Goal: Obtain resource: Download file/media

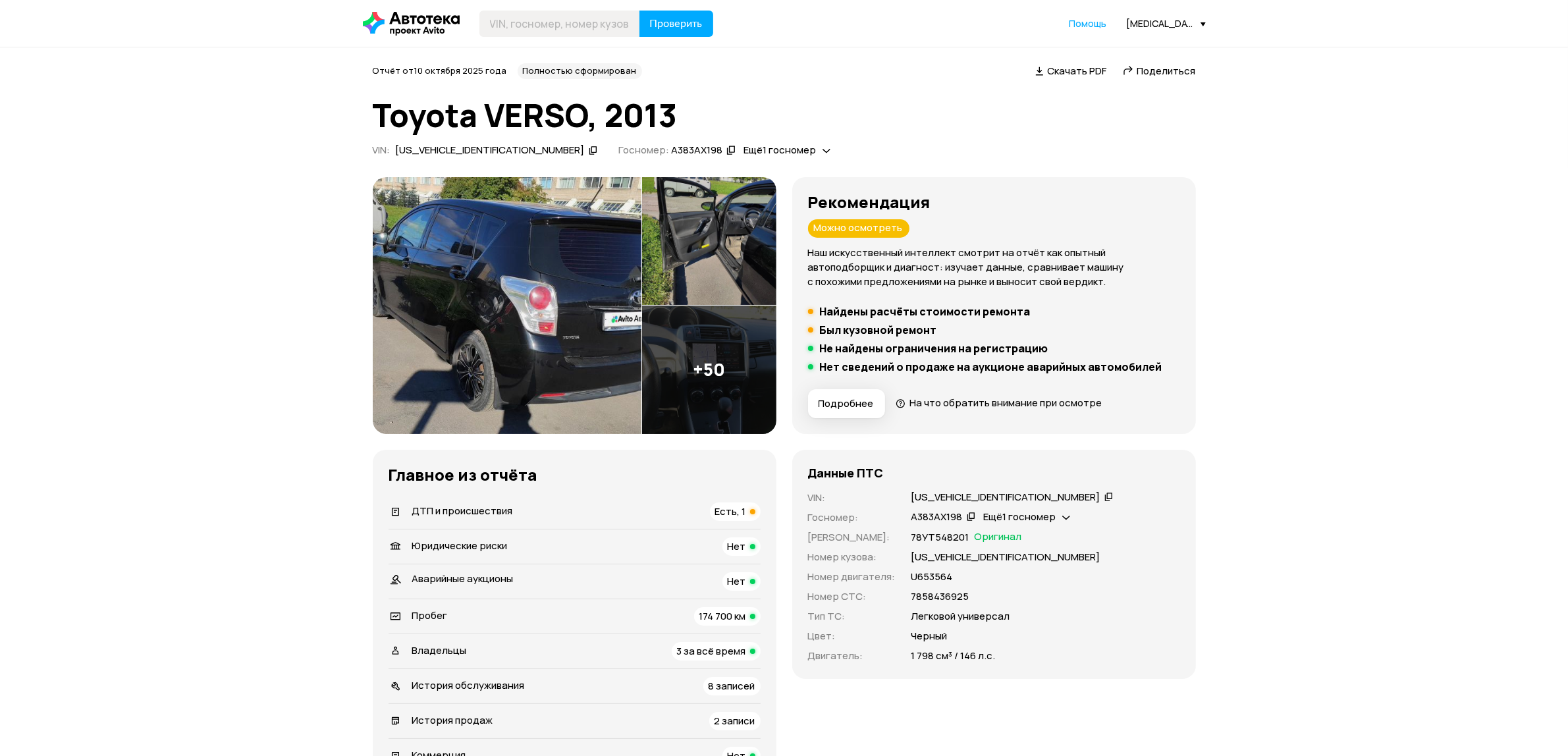
click at [533, 40] on header "Проверить Помощь nikita.zhukovskiy@lada-kupchino.ru" at bounding box center [784, 23] width 1568 height 47
click at [533, 31] on input "text" at bounding box center [559, 23] width 160 height 26
paste input "JMBXNGA1WCZ014359"
type input "JMBXNGA1WCZ014359"
click at [655, 23] on span "Проверить" at bounding box center [677, 24] width 53 height 10
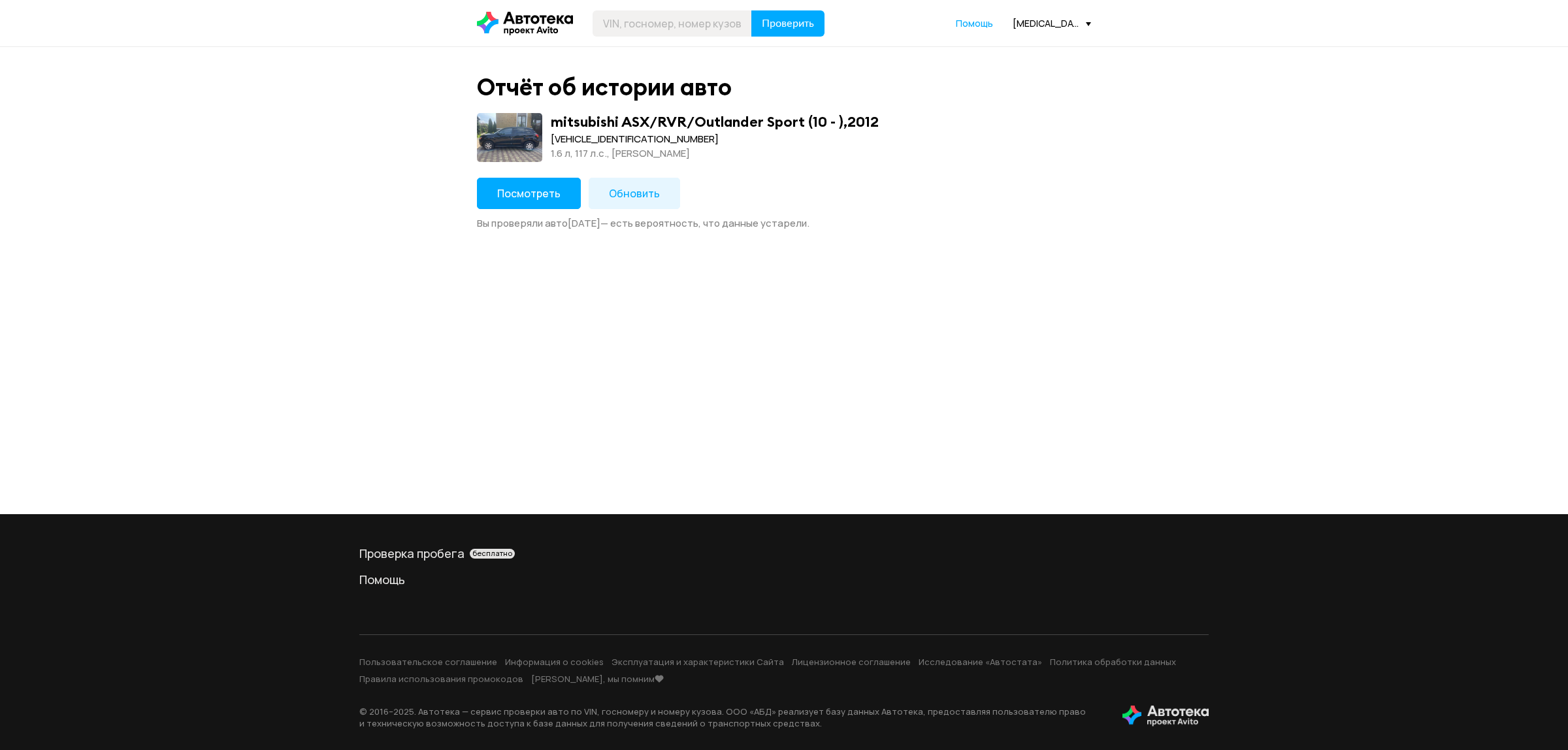
click at [542, 193] on span "Посмотреть" at bounding box center [528, 193] width 63 height 14
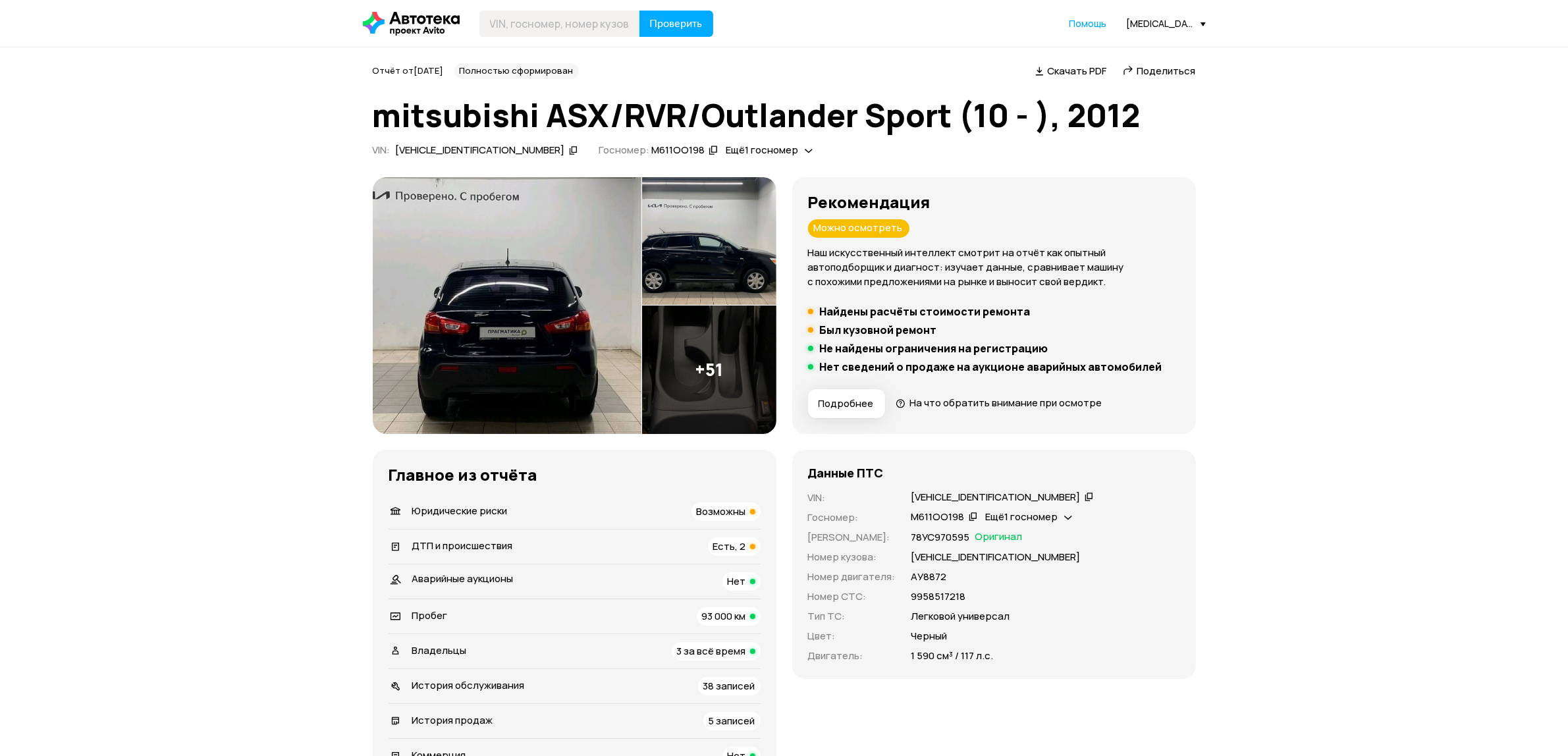
click at [1167, 23] on div "nikita.zhukovskiy@lada-kupchino.ru" at bounding box center [1166, 23] width 79 height 13
click at [1107, 52] on span "Отчёты" at bounding box center [1108, 47] width 44 height 16
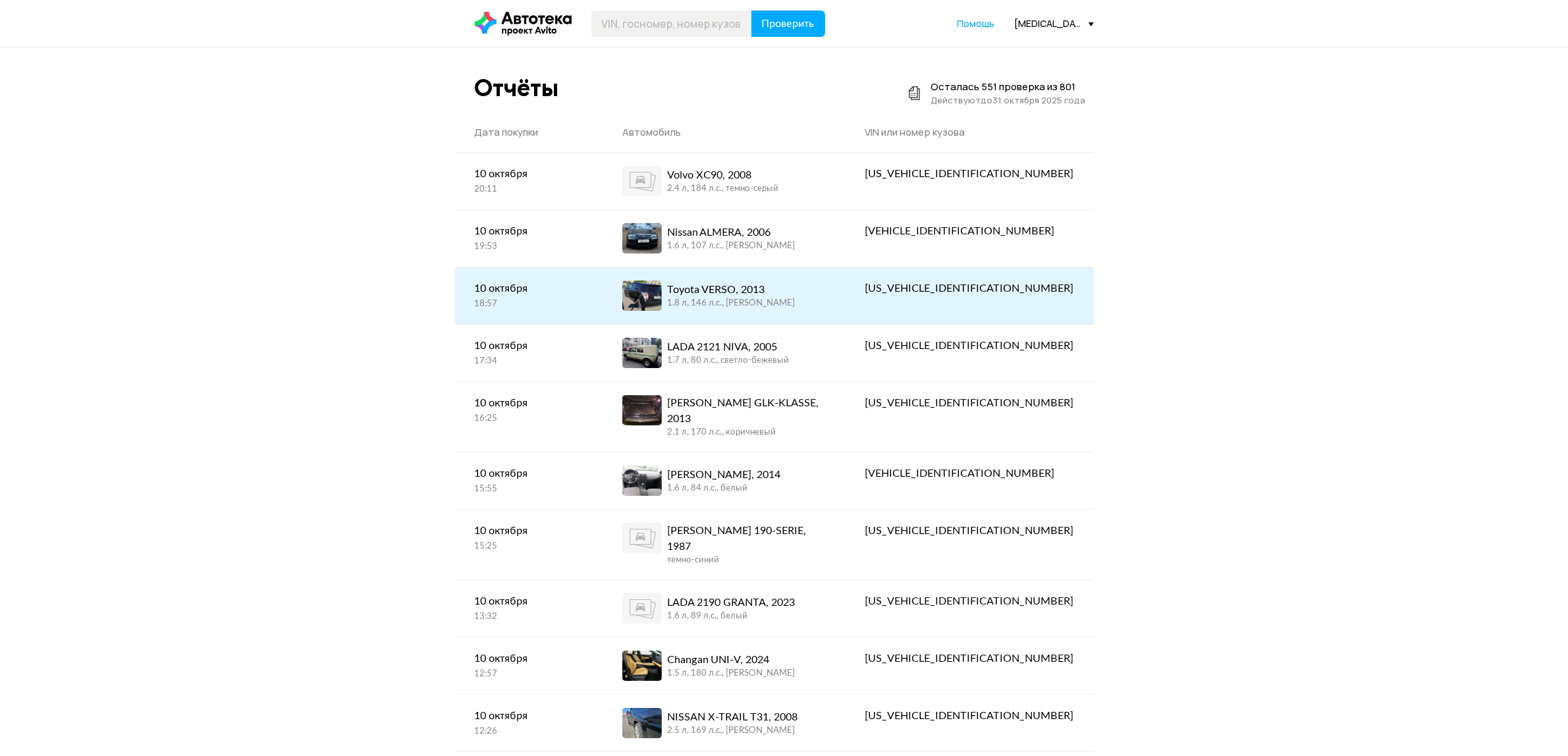
click at [794, 304] on div "1.8 л, 146 л.c., черный" at bounding box center [731, 304] width 127 height 12
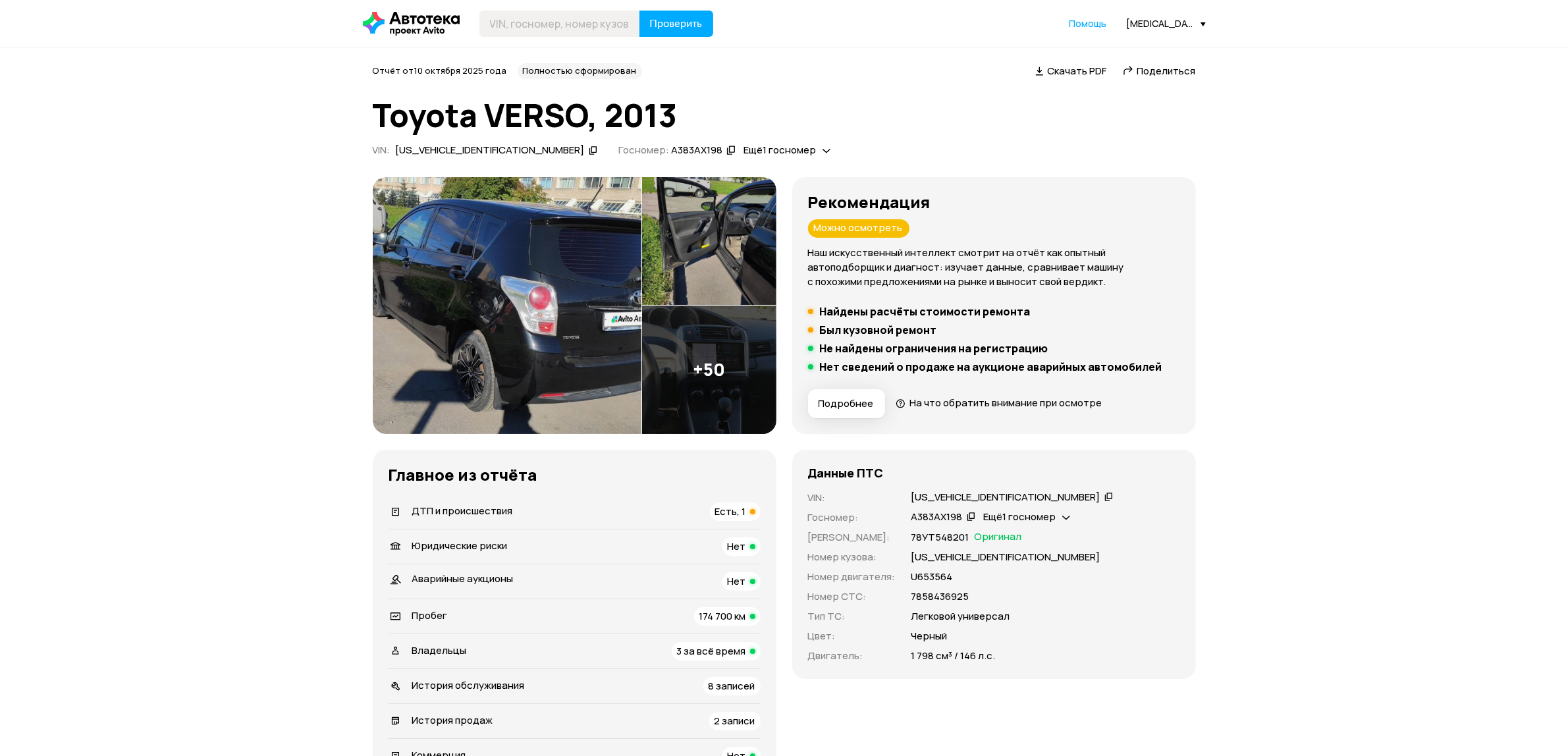
click at [1044, 76] on div "Скачать PDF" at bounding box center [1071, 71] width 76 height 14
